Goal: Complete application form: Complete application form

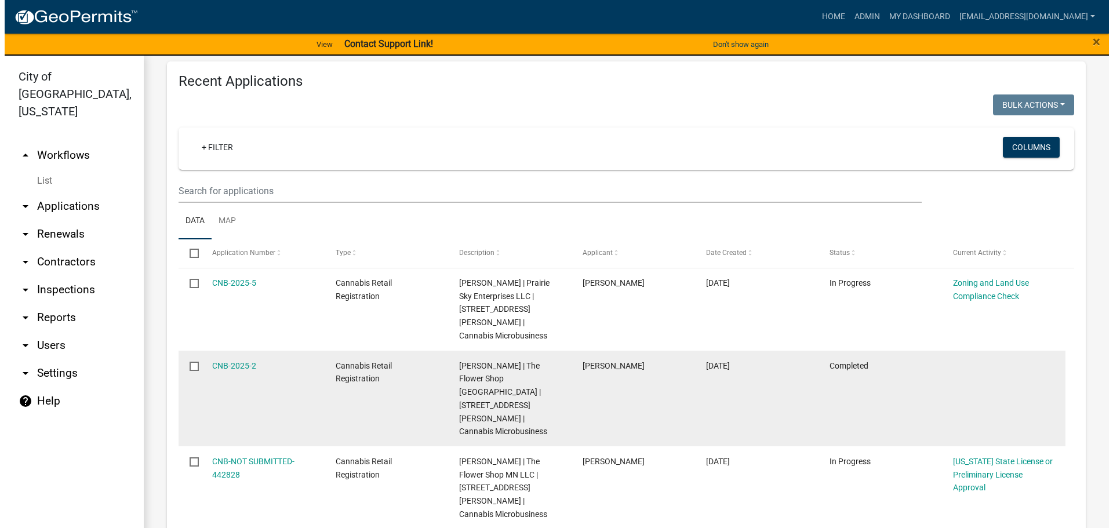
scroll to position [522, 0]
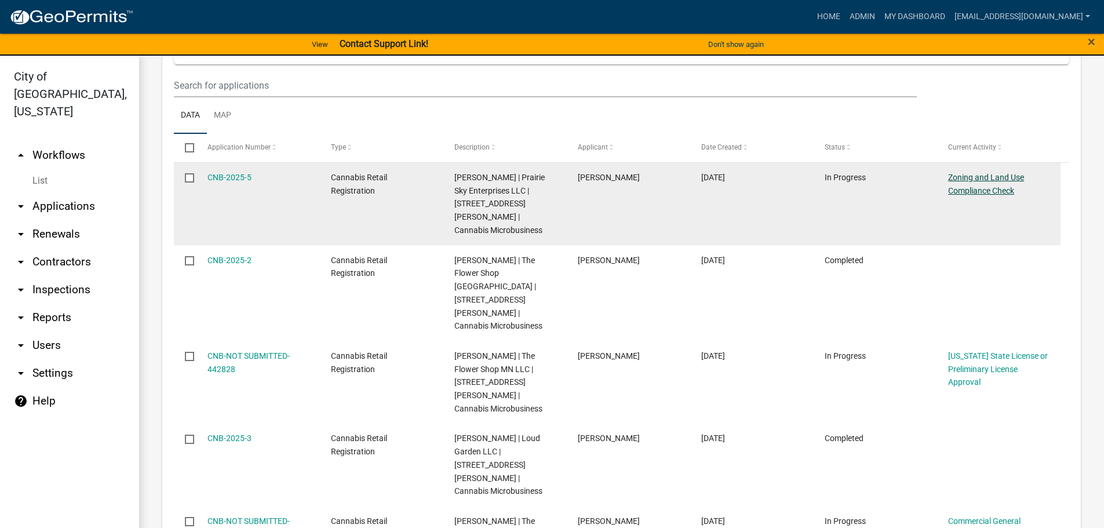
click at [998, 195] on link "Zoning and Land Use Compliance Check" at bounding box center [986, 184] width 76 height 23
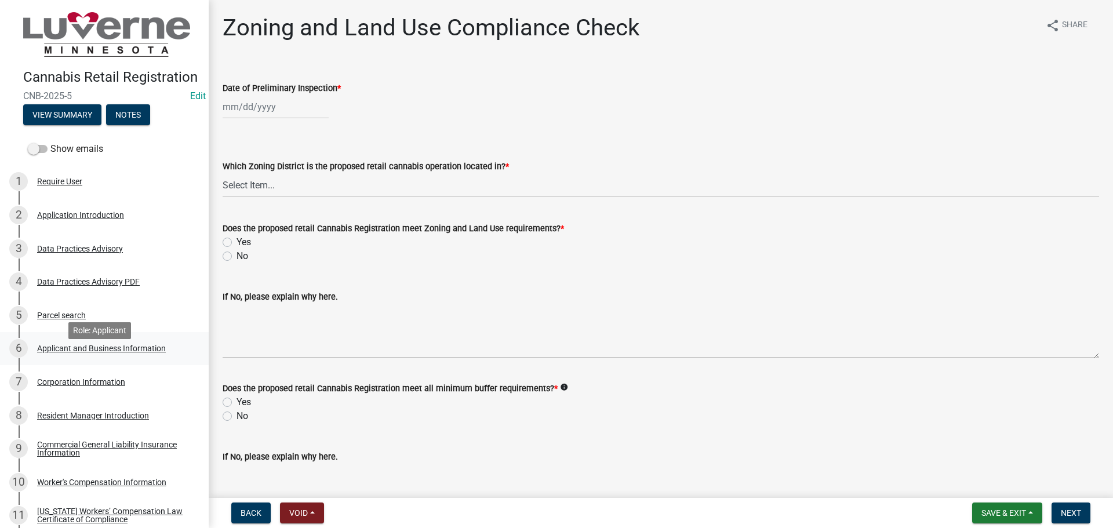
click at [124, 352] on div "Applicant and Business Information" at bounding box center [101, 348] width 129 height 8
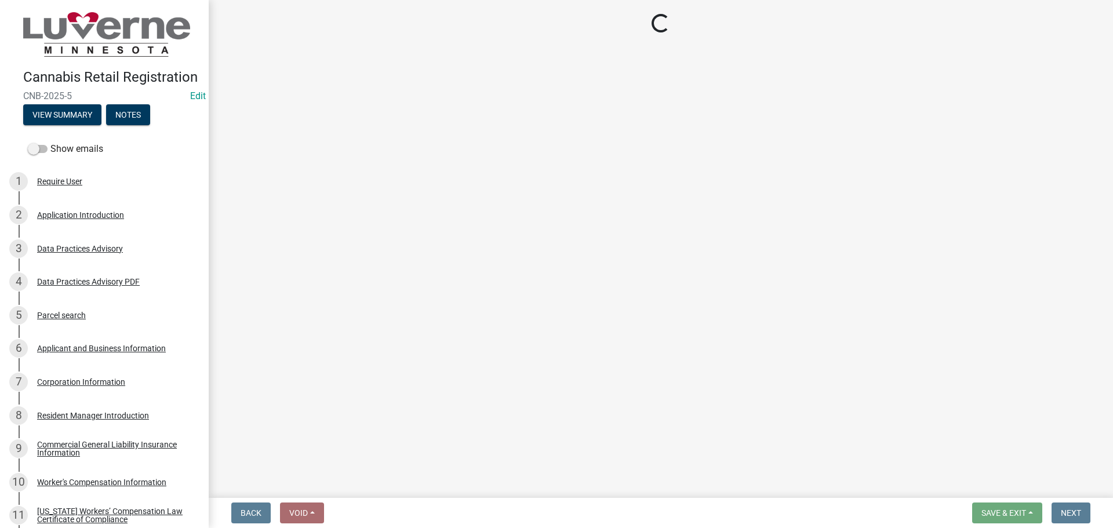
select select "OK"
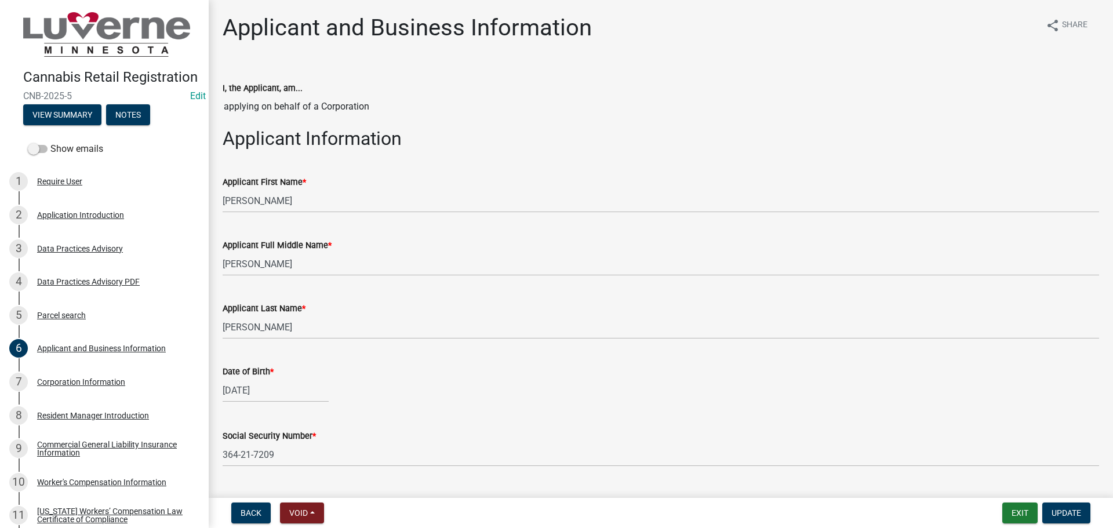
select select "5"
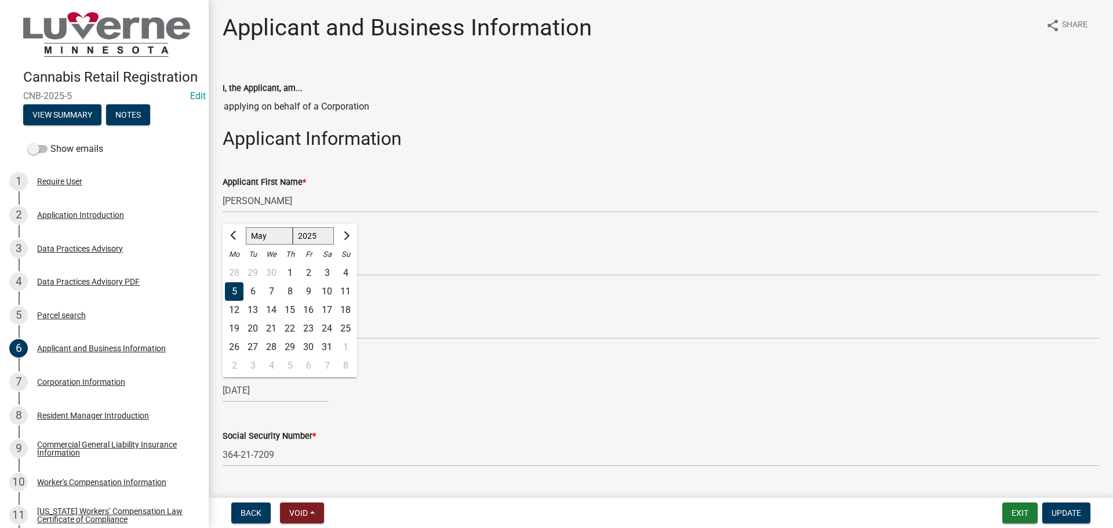
click at [283, 394] on div "[DATE] Jan Feb Mar Apr May Jun [DATE] Aug Sep Oct Nov [DATE] 1526 1527 1528 152…" at bounding box center [276, 390] width 106 height 24
click at [309, 234] on select "1525 1526 1527 1528 1529 1530 1531 1532 1533 1534 1535 1536 1537 1538 1539 1540…" at bounding box center [314, 236] width 42 height 17
select select "1996"
click at [293, 228] on select "1525 1526 1527 1528 1529 1530 1531 1532 1533 1534 1535 1536 1537 1538 1539 1540…" at bounding box center [314, 236] width 42 height 17
click at [235, 345] on div "27" at bounding box center [234, 347] width 19 height 19
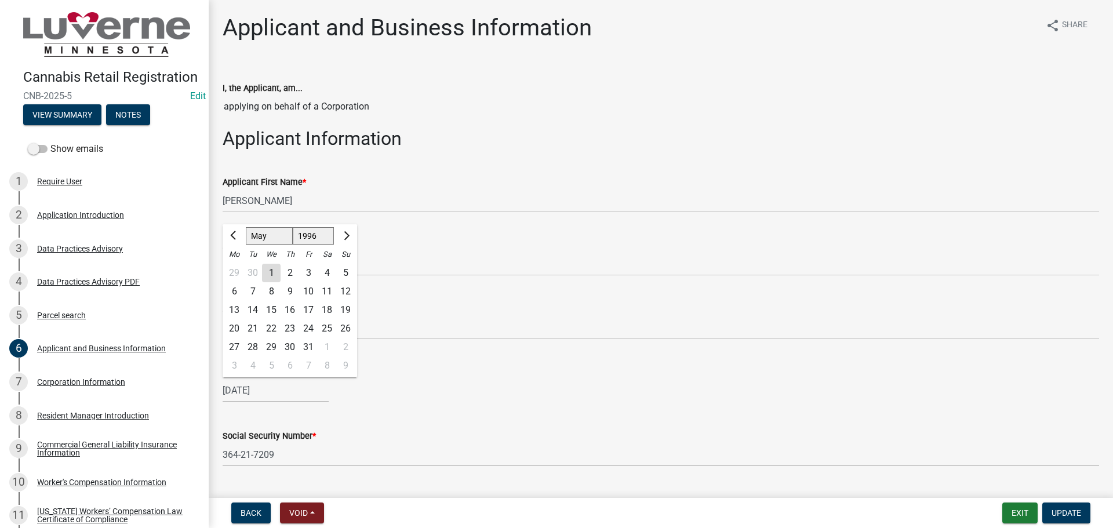
type input "[DATE]"
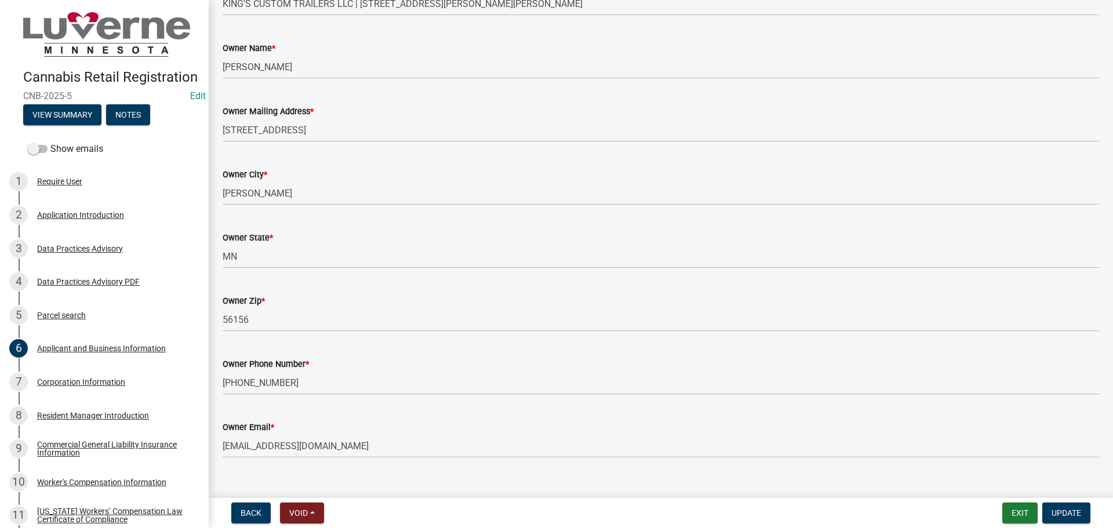
scroll to position [1989, 0]
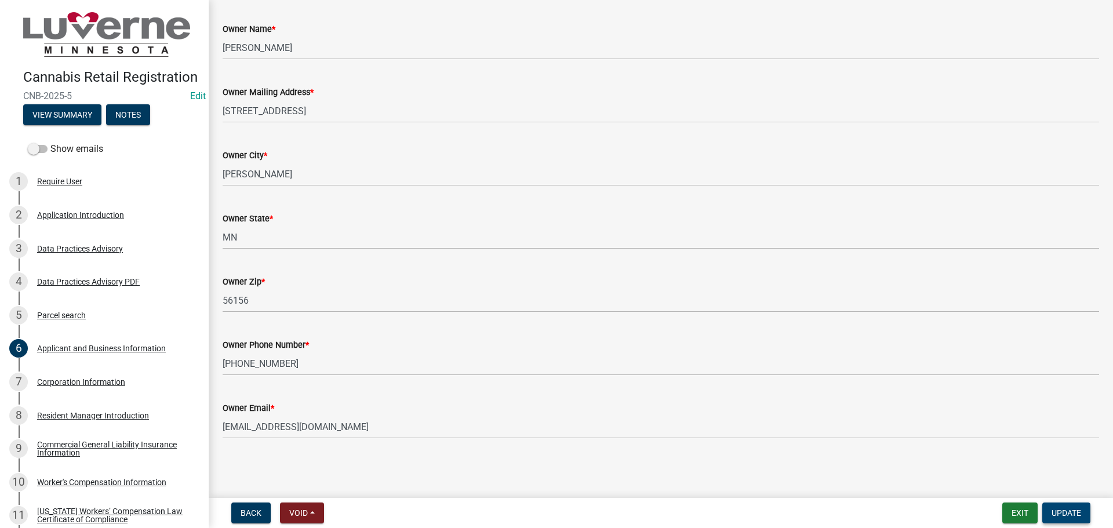
click at [1067, 508] on span "Update" at bounding box center [1066, 512] width 30 height 9
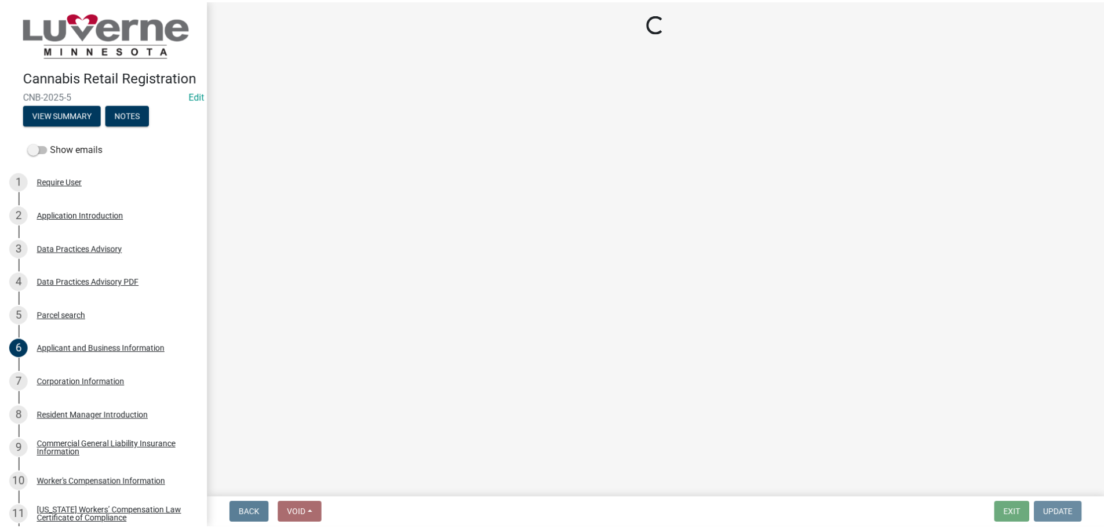
scroll to position [0, 0]
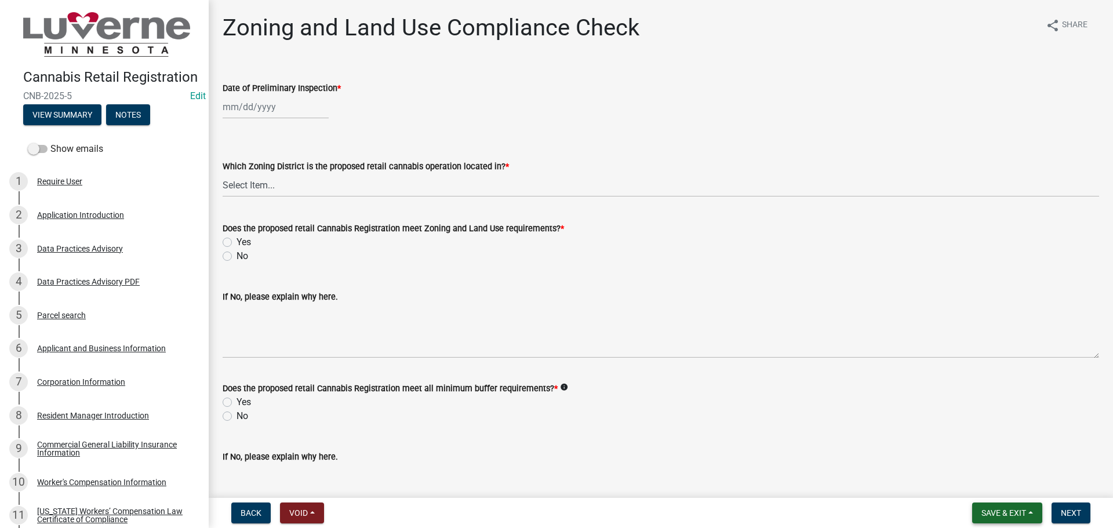
click at [1010, 512] on span "Save & Exit" at bounding box center [1003, 512] width 45 height 9
click at [1000, 484] on button "Save & Exit" at bounding box center [995, 483] width 93 height 28
